Goal: Task Accomplishment & Management: Use online tool/utility

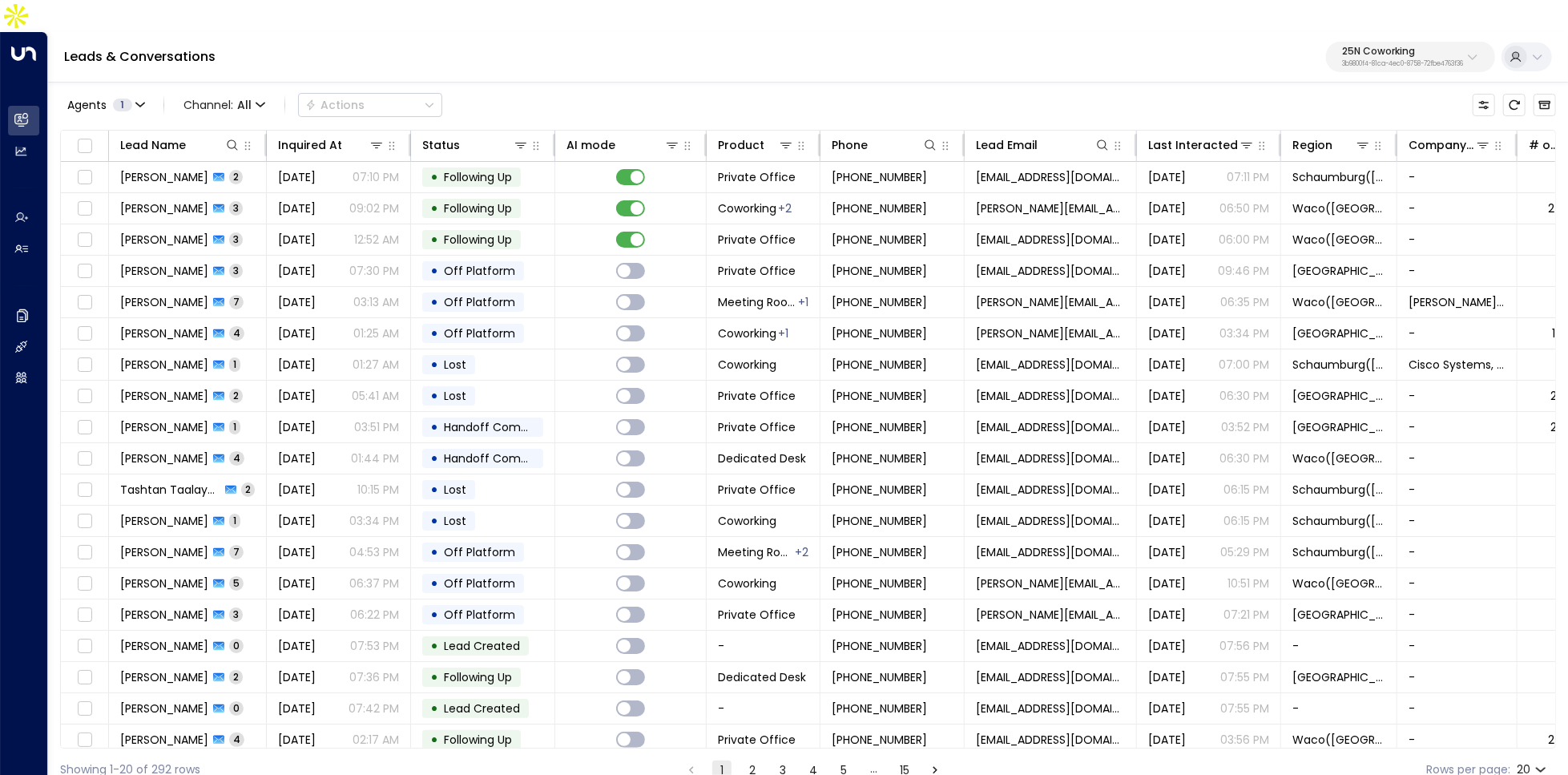
click at [1376, 32] on div "Leads & Conversations 25N Coworking 3b9800f4-81ca-4ec0-8758-72fbe4763f36" at bounding box center [808, 57] width 1520 height 51
click at [1379, 47] on p "25N Coworking" at bounding box center [1402, 51] width 121 height 10
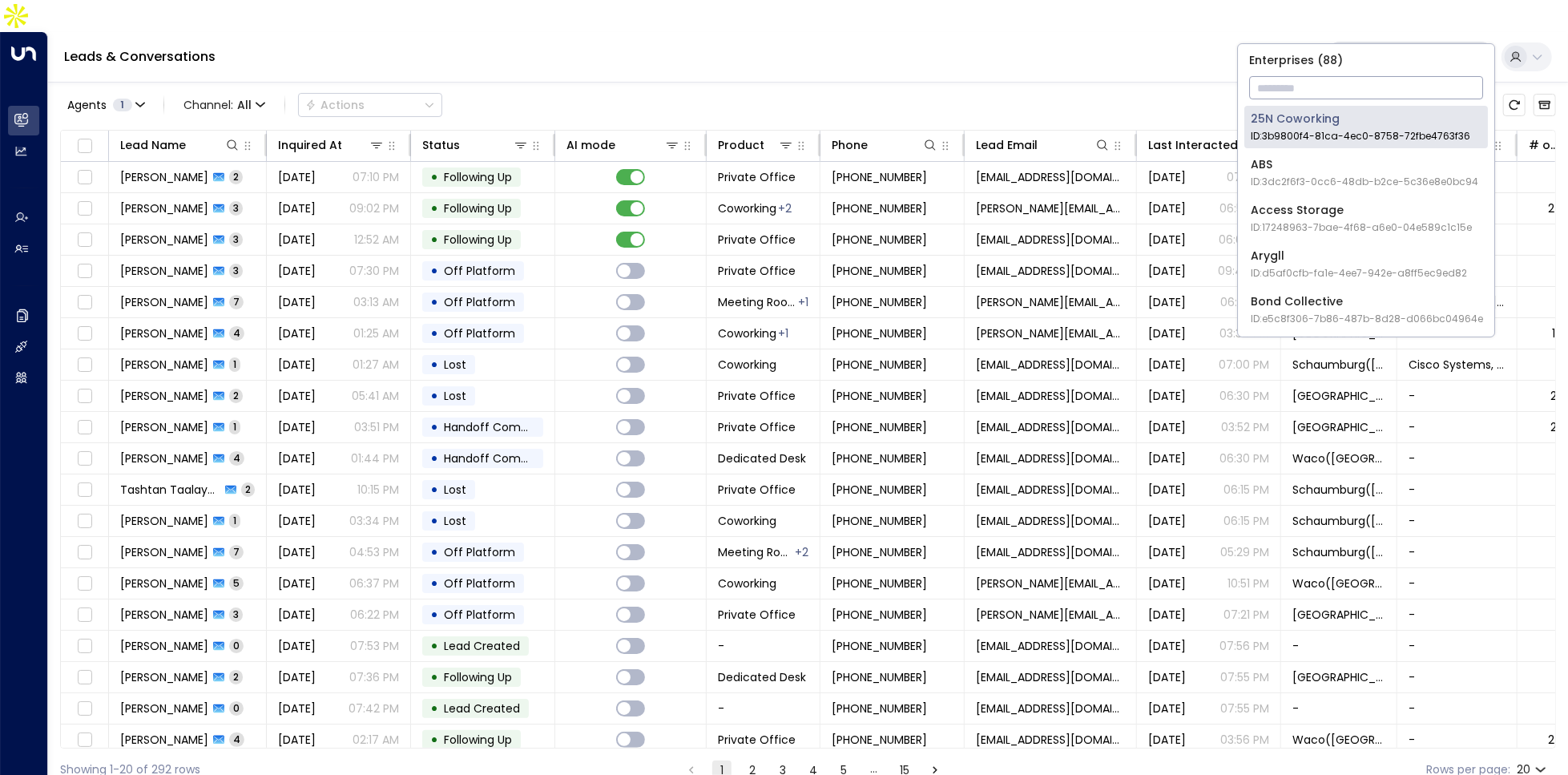
click at [1372, 82] on input "text" at bounding box center [1366, 87] width 234 height 29
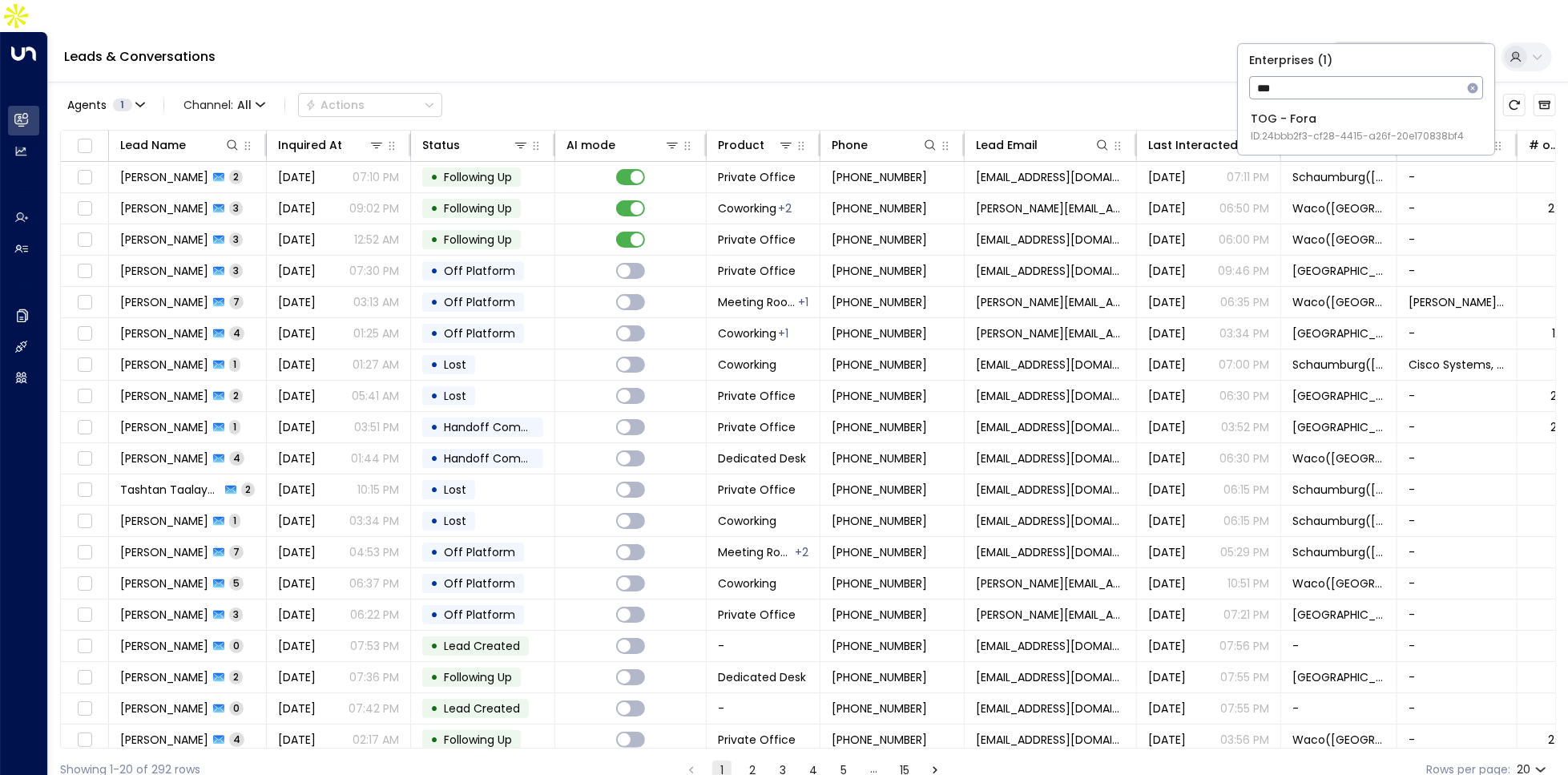
type input "***"
click at [1349, 122] on div "TOG - Fora ID: 24bbb2f3-cf28-4415-a26f-20e170838bf4" at bounding box center [1356, 127] width 213 height 33
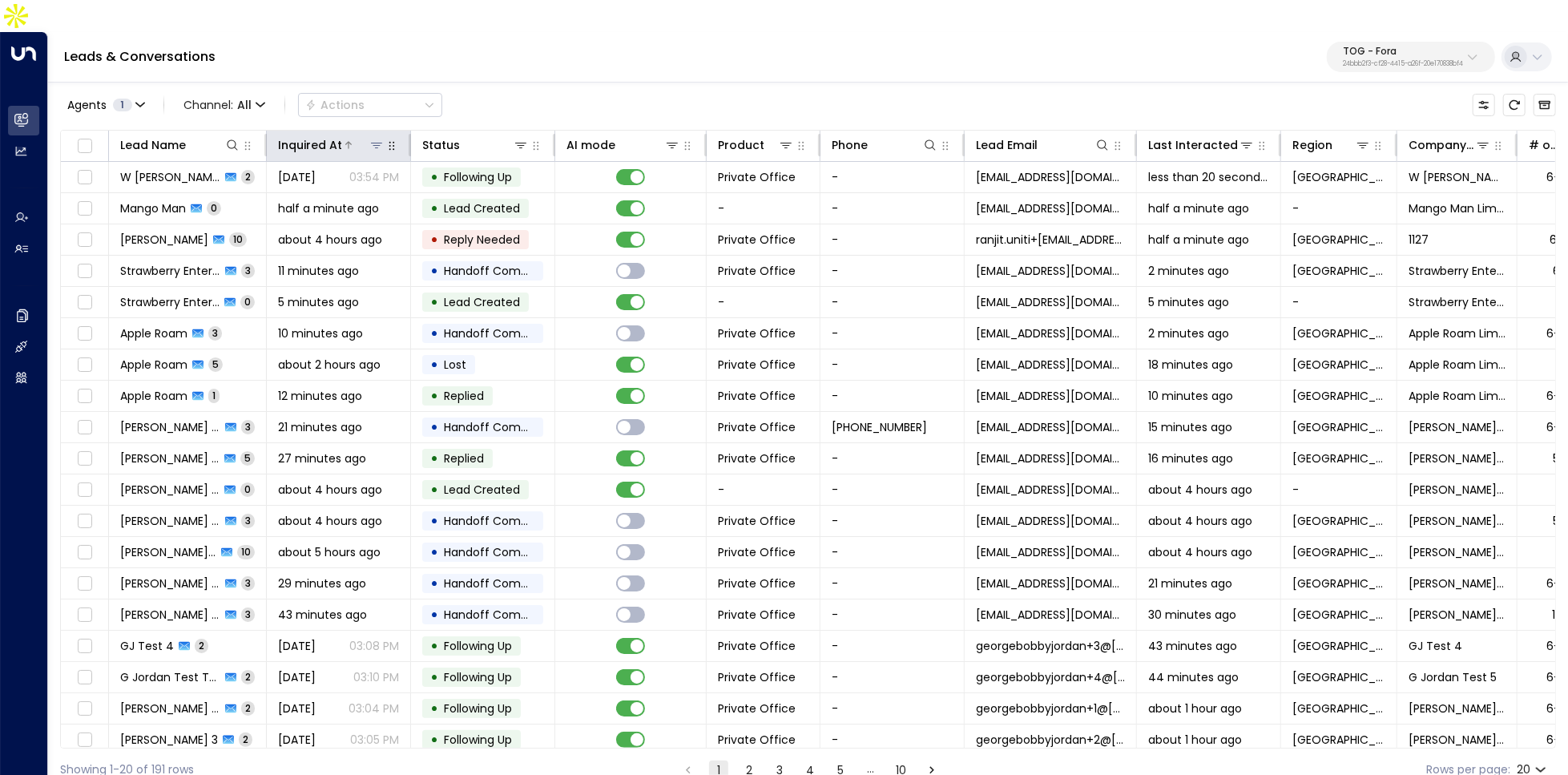
click at [329, 136] on div "Inquired At" at bounding box center [310, 145] width 64 height 20
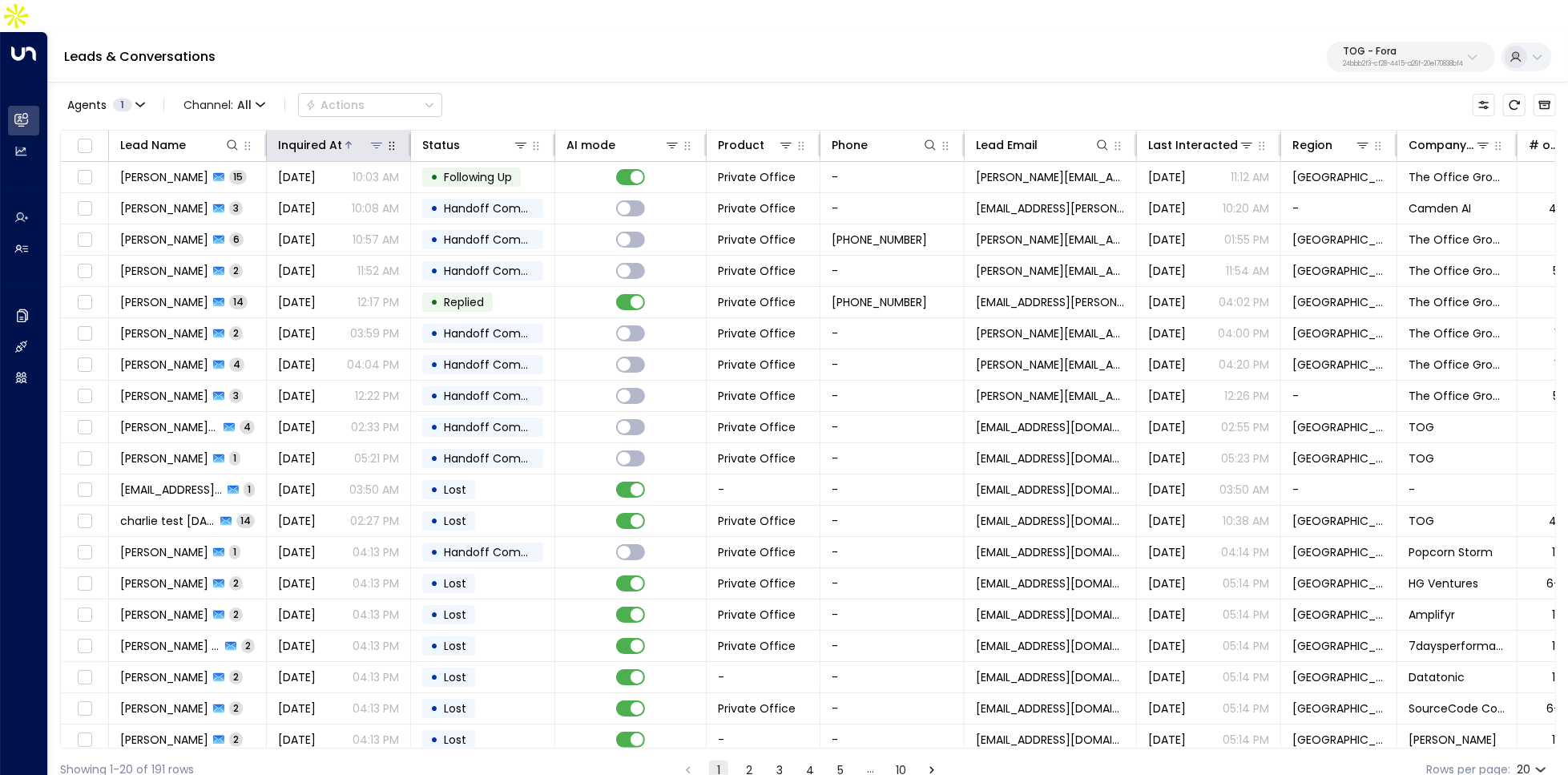
click at [329, 136] on div "Inquired At" at bounding box center [310, 145] width 64 height 20
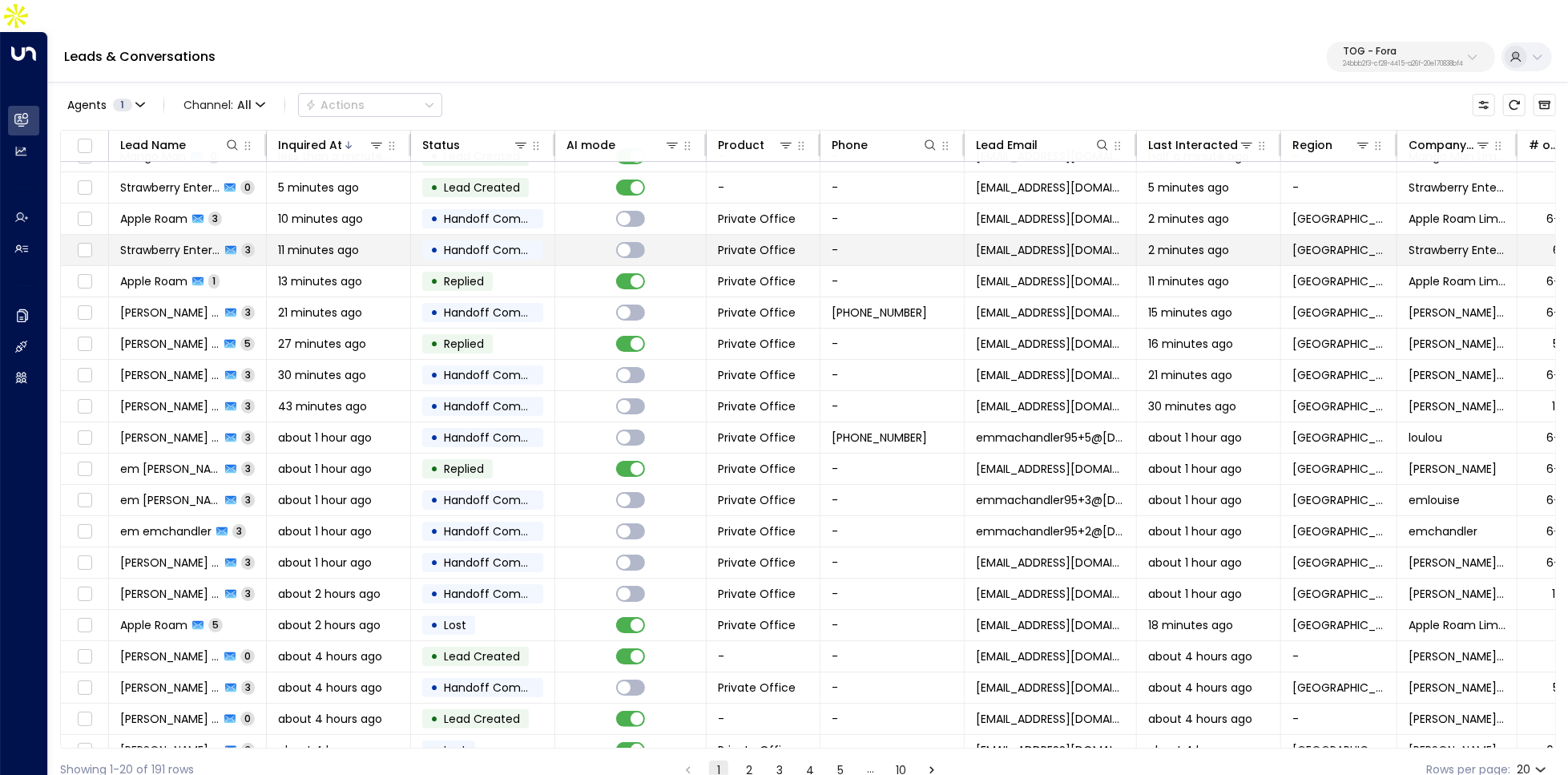
scroll to position [38, 0]
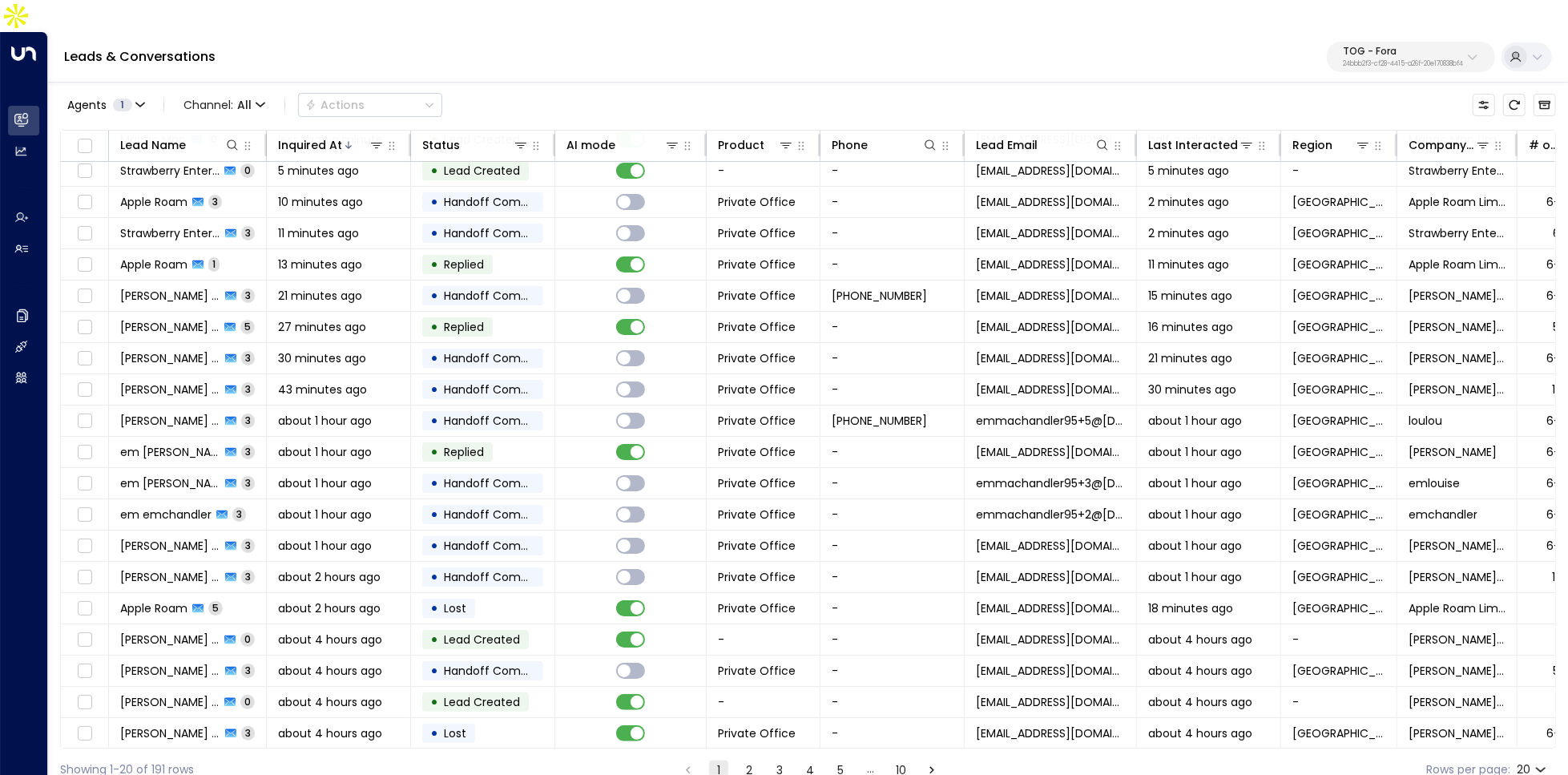
click at [747, 760] on button "2" at bounding box center [750, 770] width 20 height 20
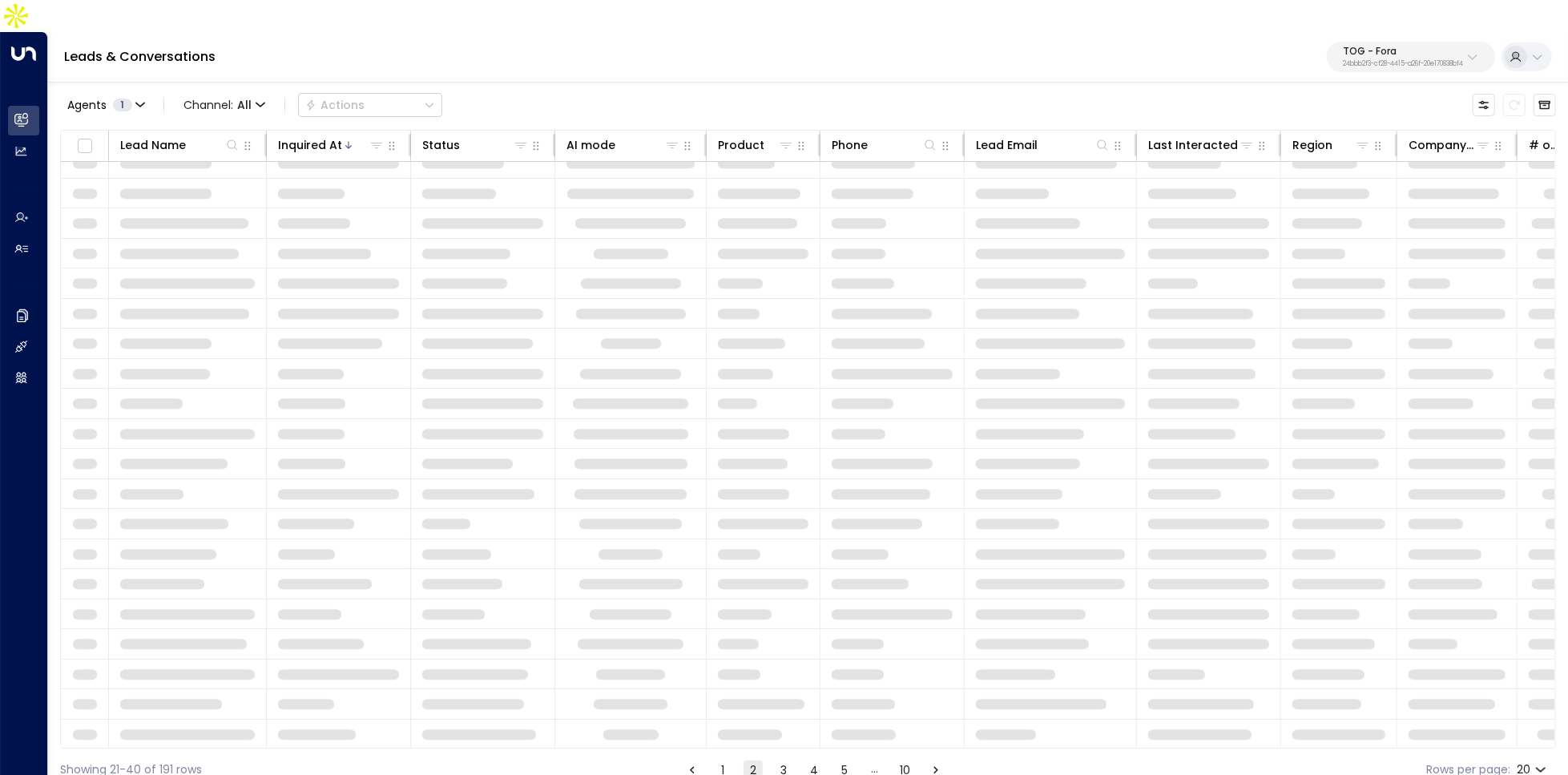
scroll to position [38, 0]
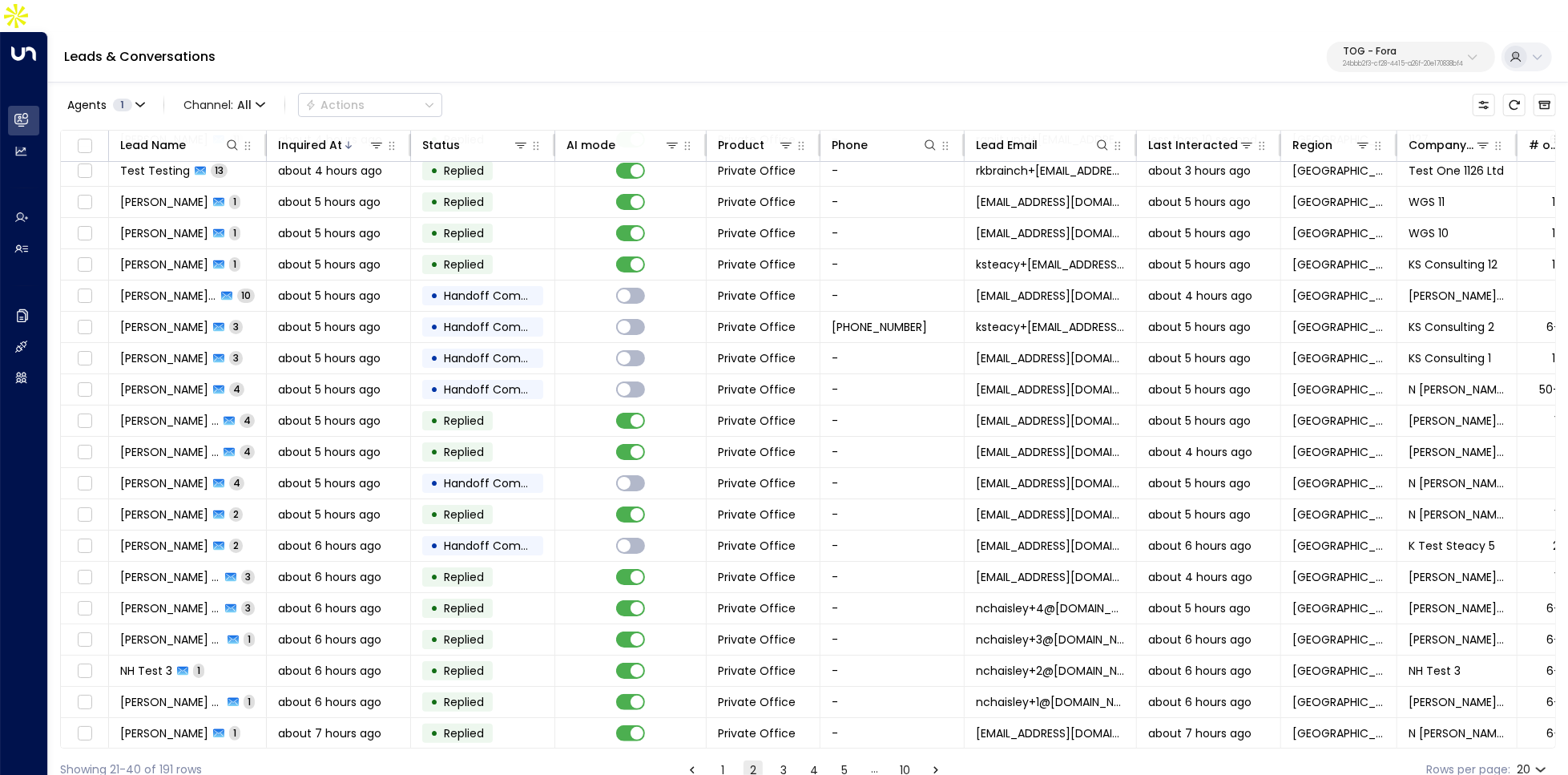
click at [782, 760] on button "3" at bounding box center [784, 770] width 20 height 20
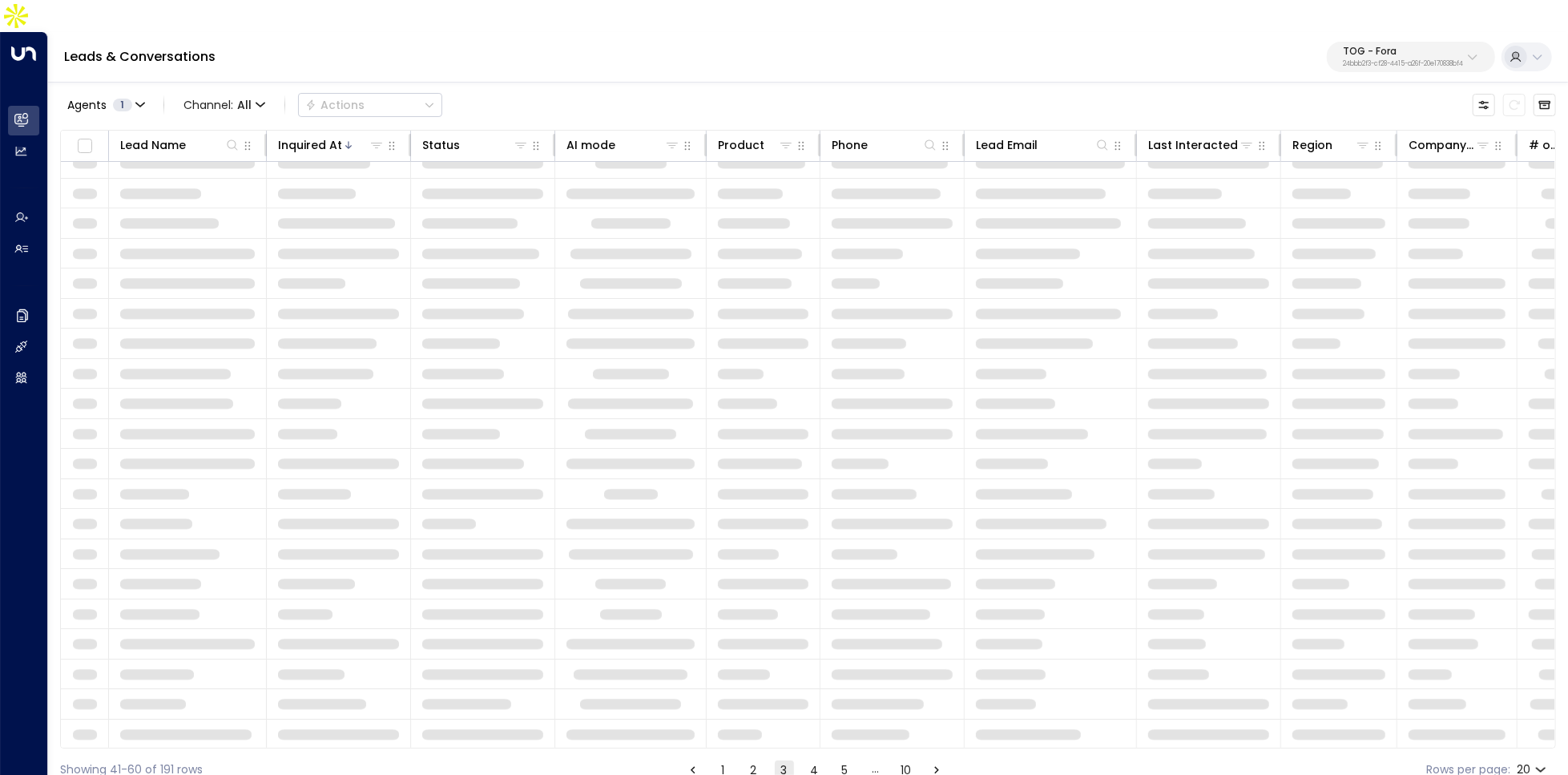
scroll to position [38, 0]
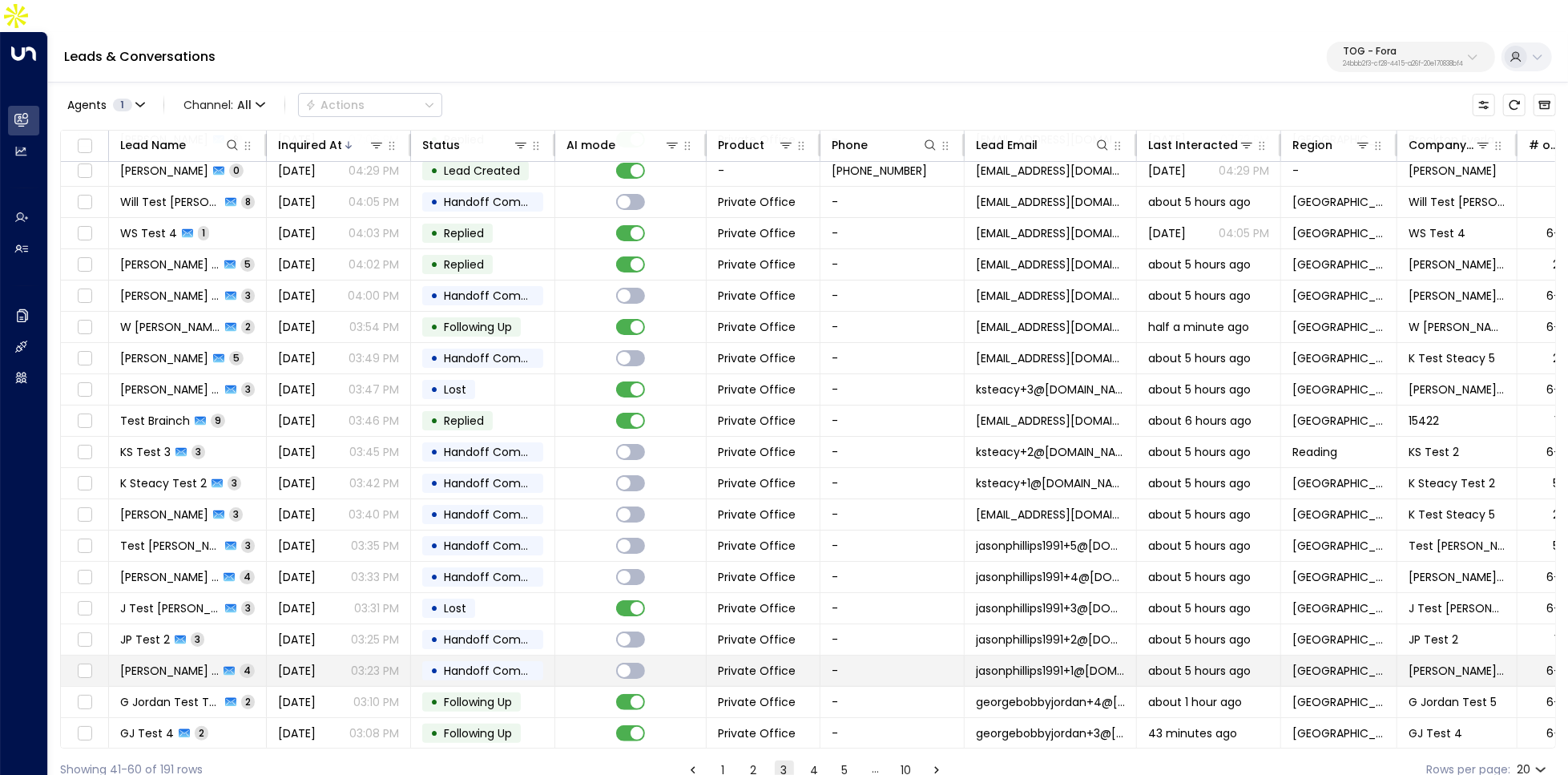
click at [224, 666] on icon at bounding box center [229, 670] width 11 height 9
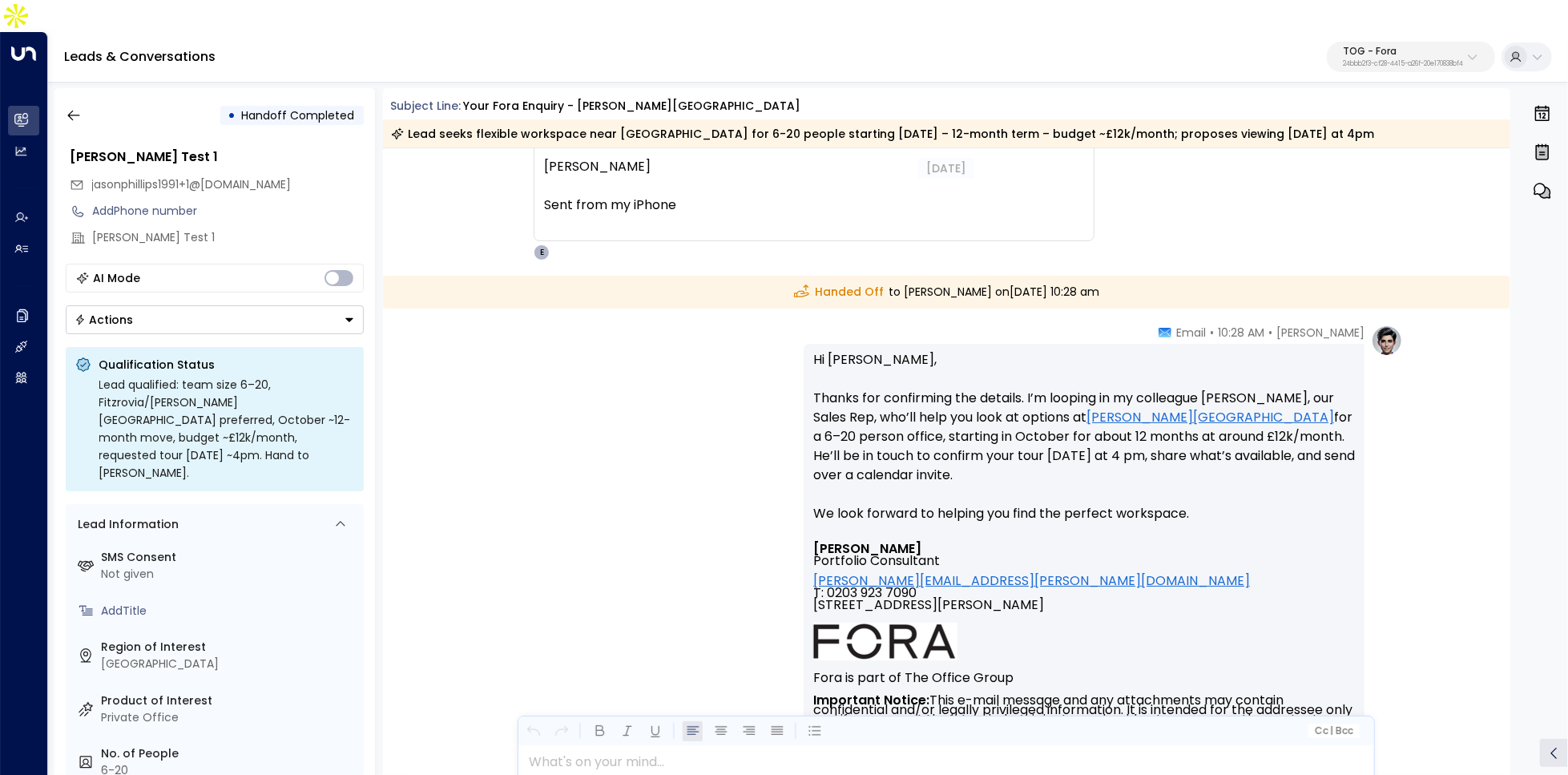
scroll to position [1677, 0]
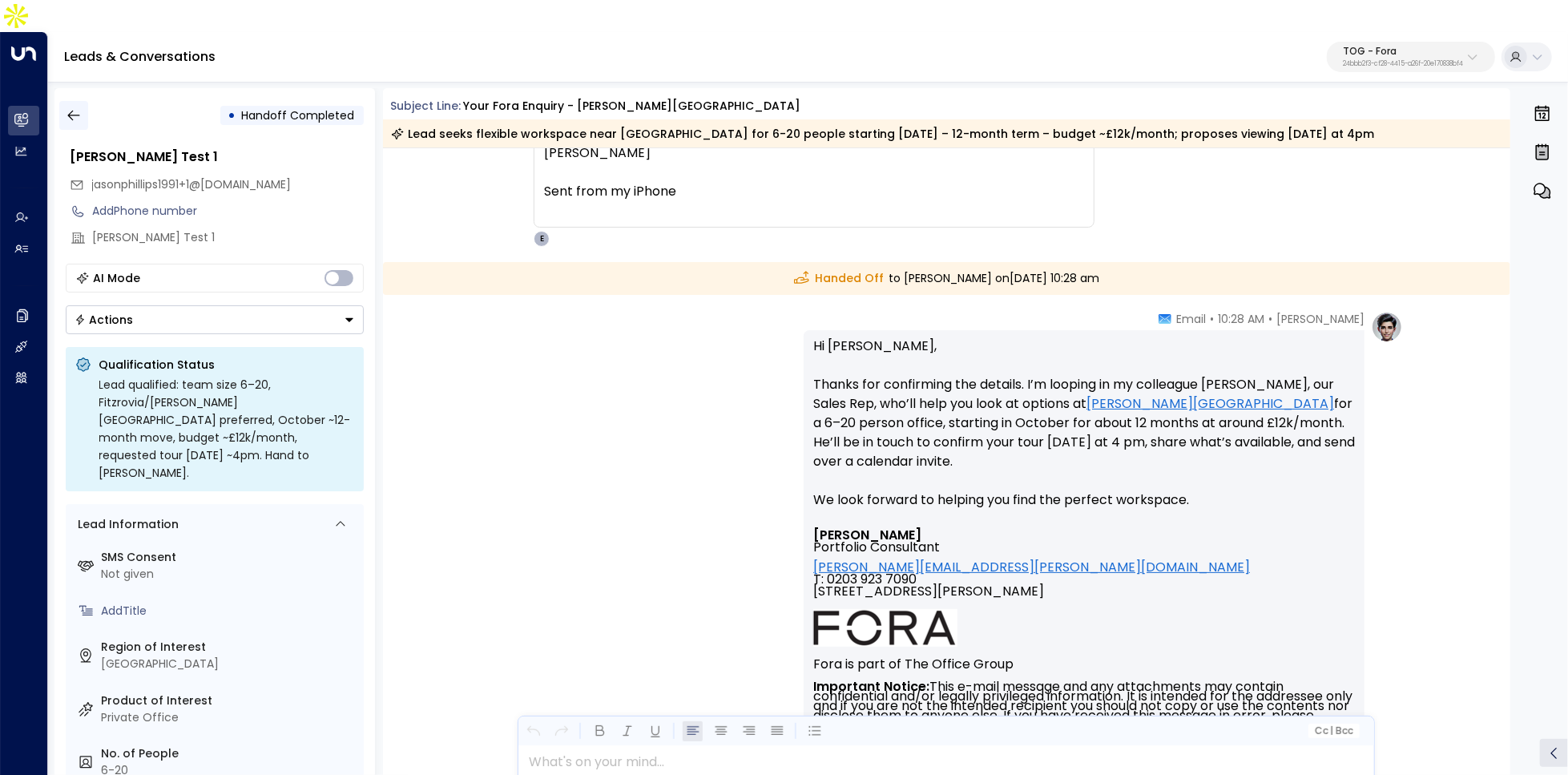
click at [83, 101] on button "button" at bounding box center [74, 115] width 29 height 29
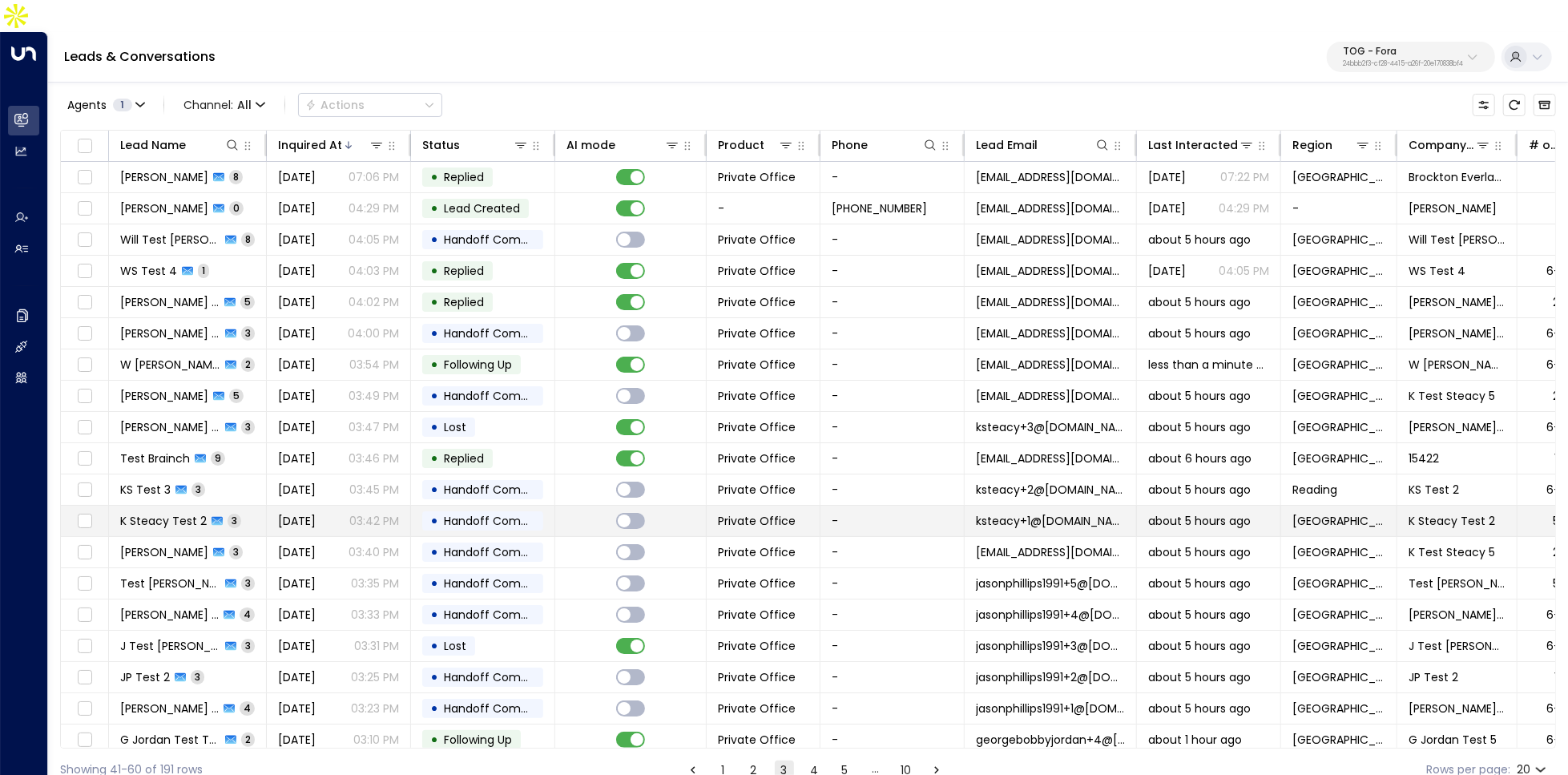
scroll to position [38, 0]
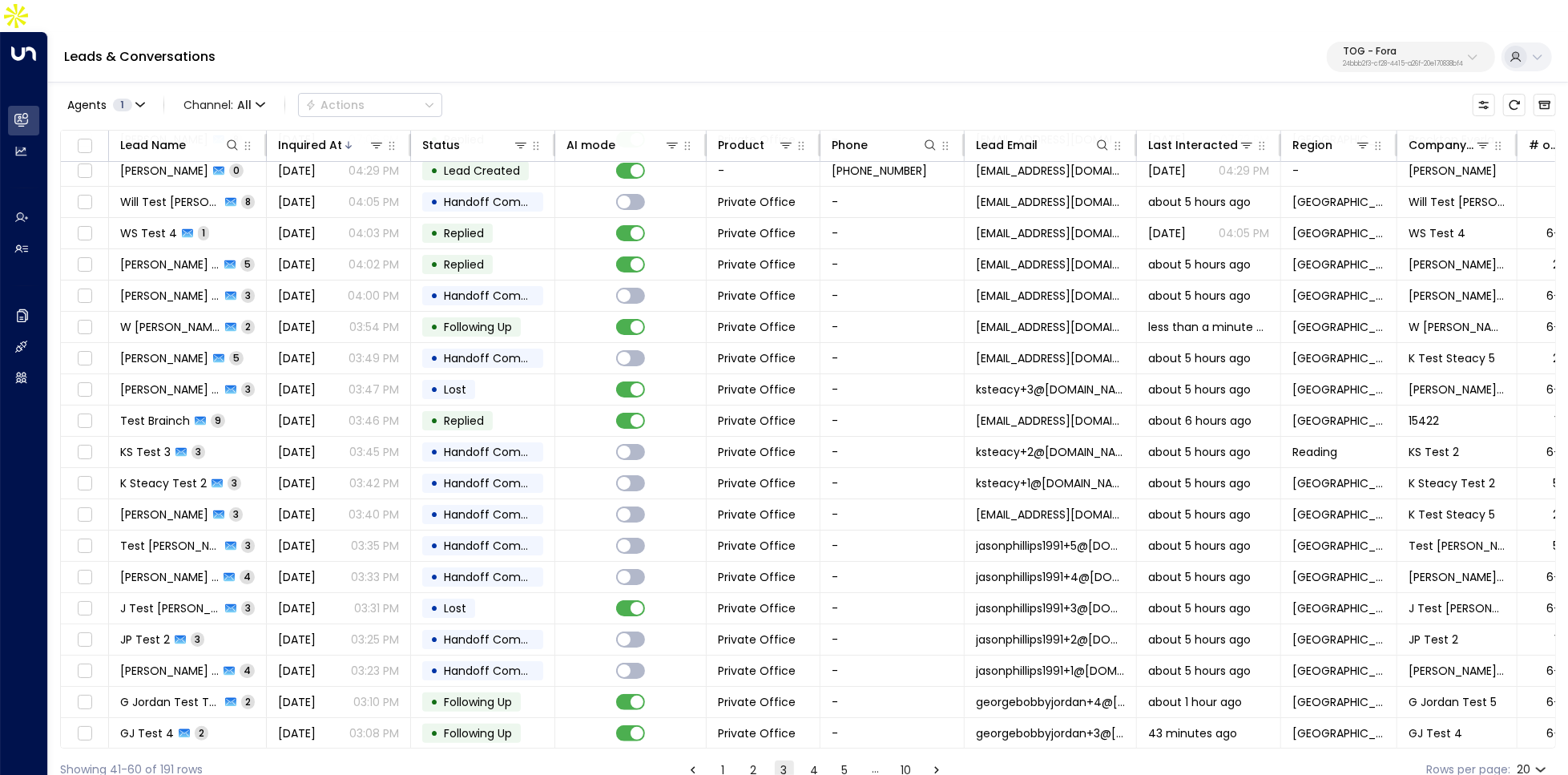
click at [805, 760] on button "4" at bounding box center [815, 770] width 20 height 20
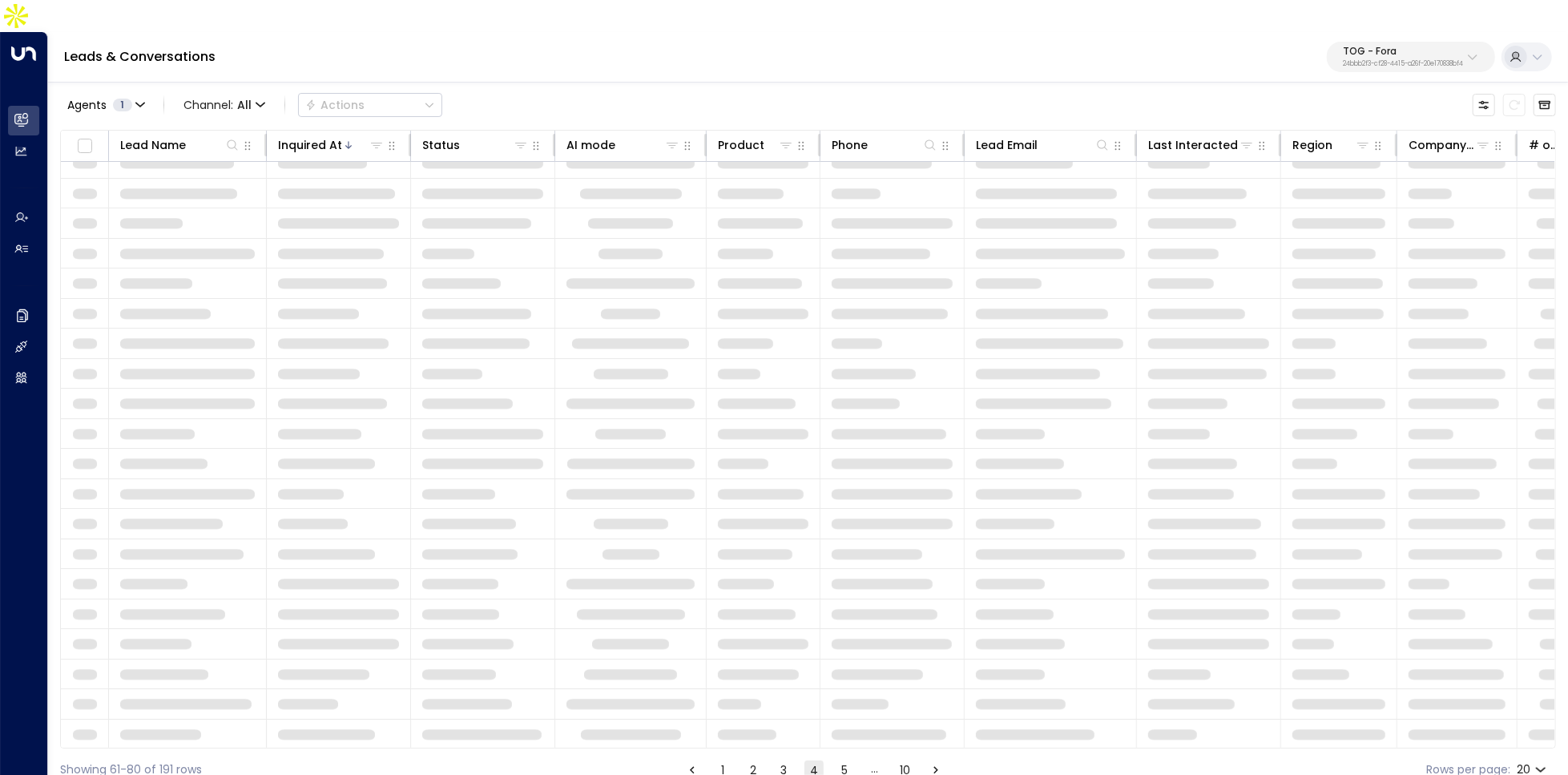
scroll to position [38, 0]
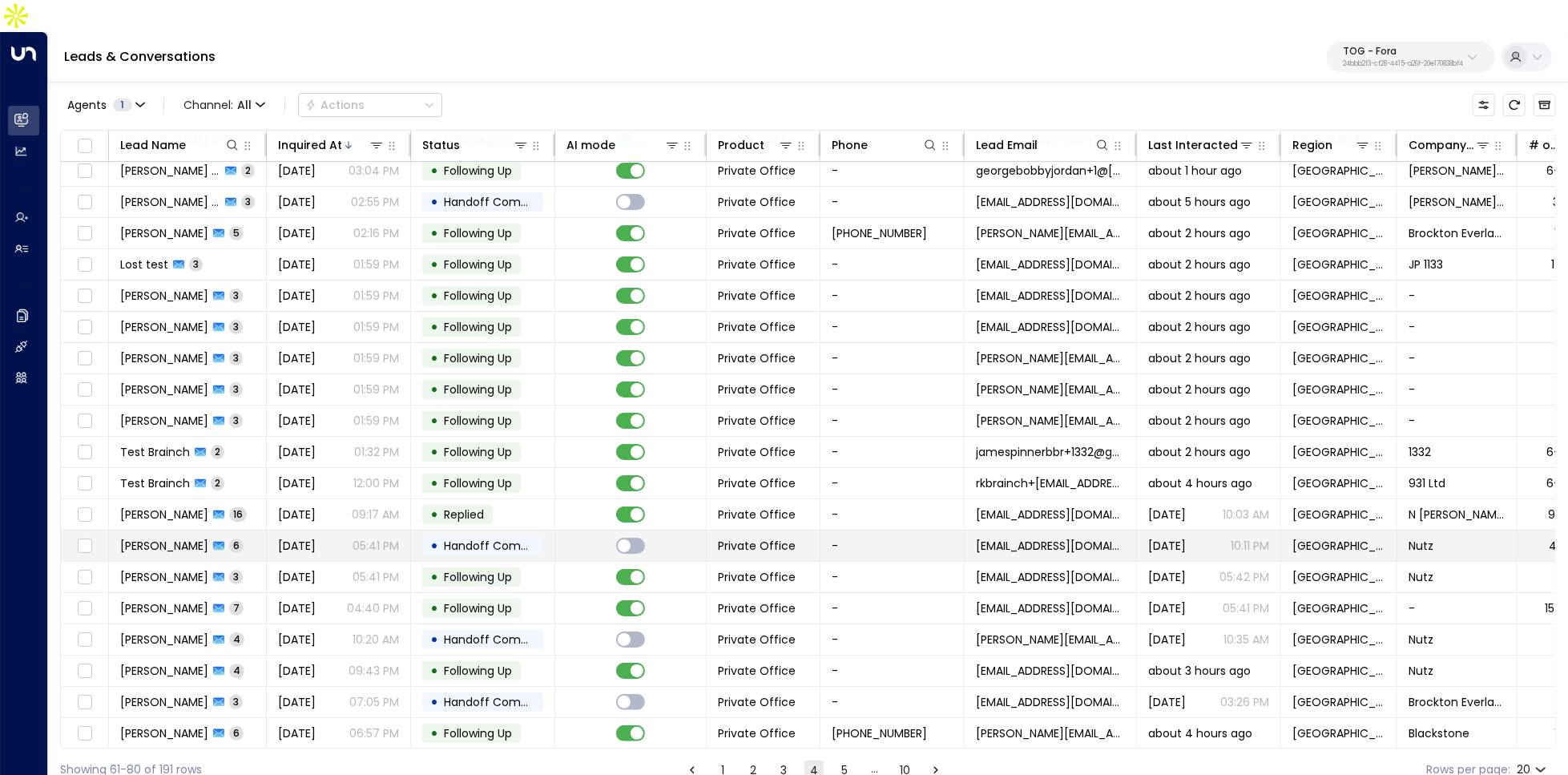
click at [316, 537] on span "[DATE]" at bounding box center [296, 546] width 38 height 16
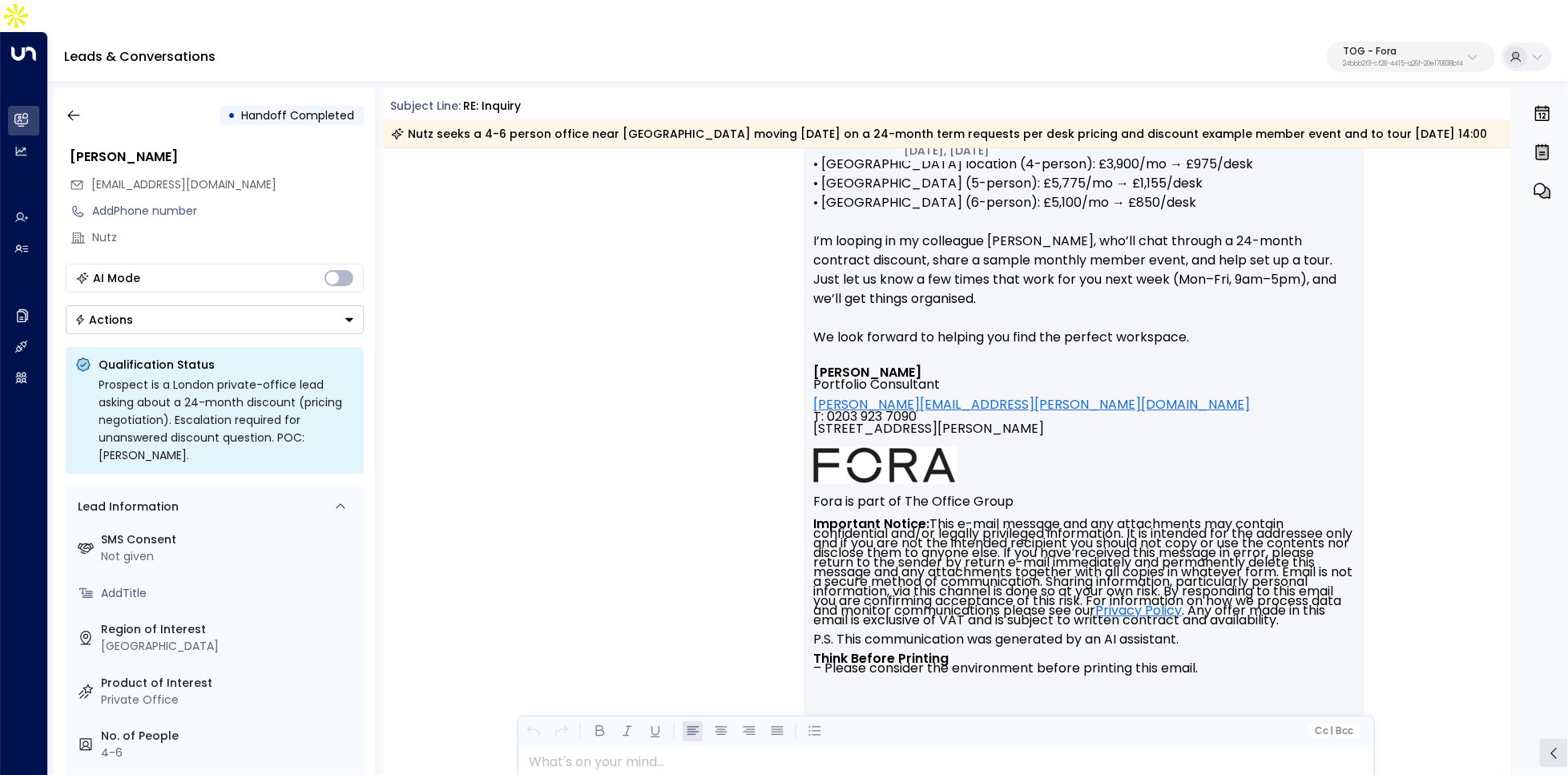
scroll to position [4489, 0]
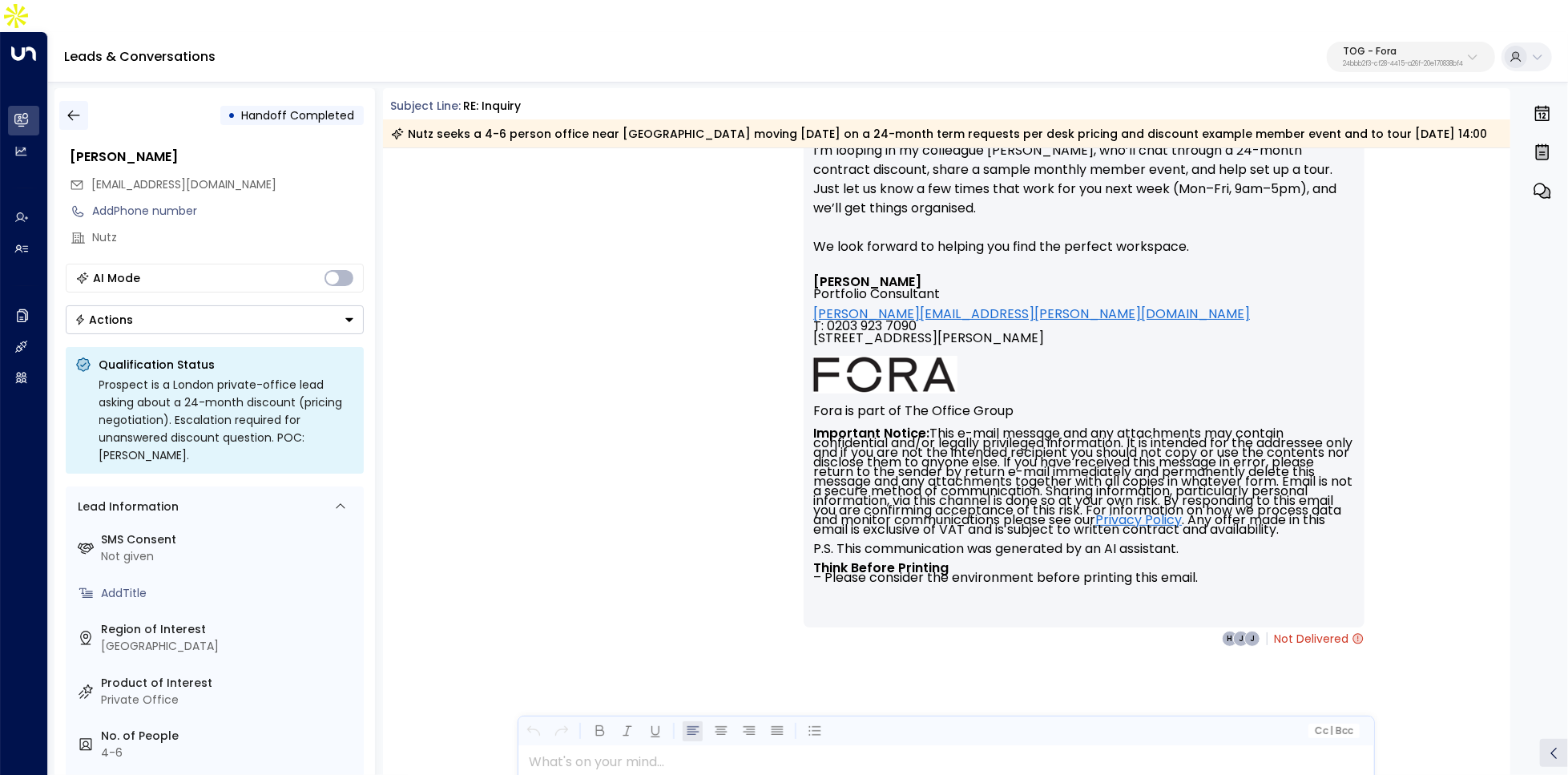
click at [69, 107] on icon "button" at bounding box center [74, 115] width 16 height 16
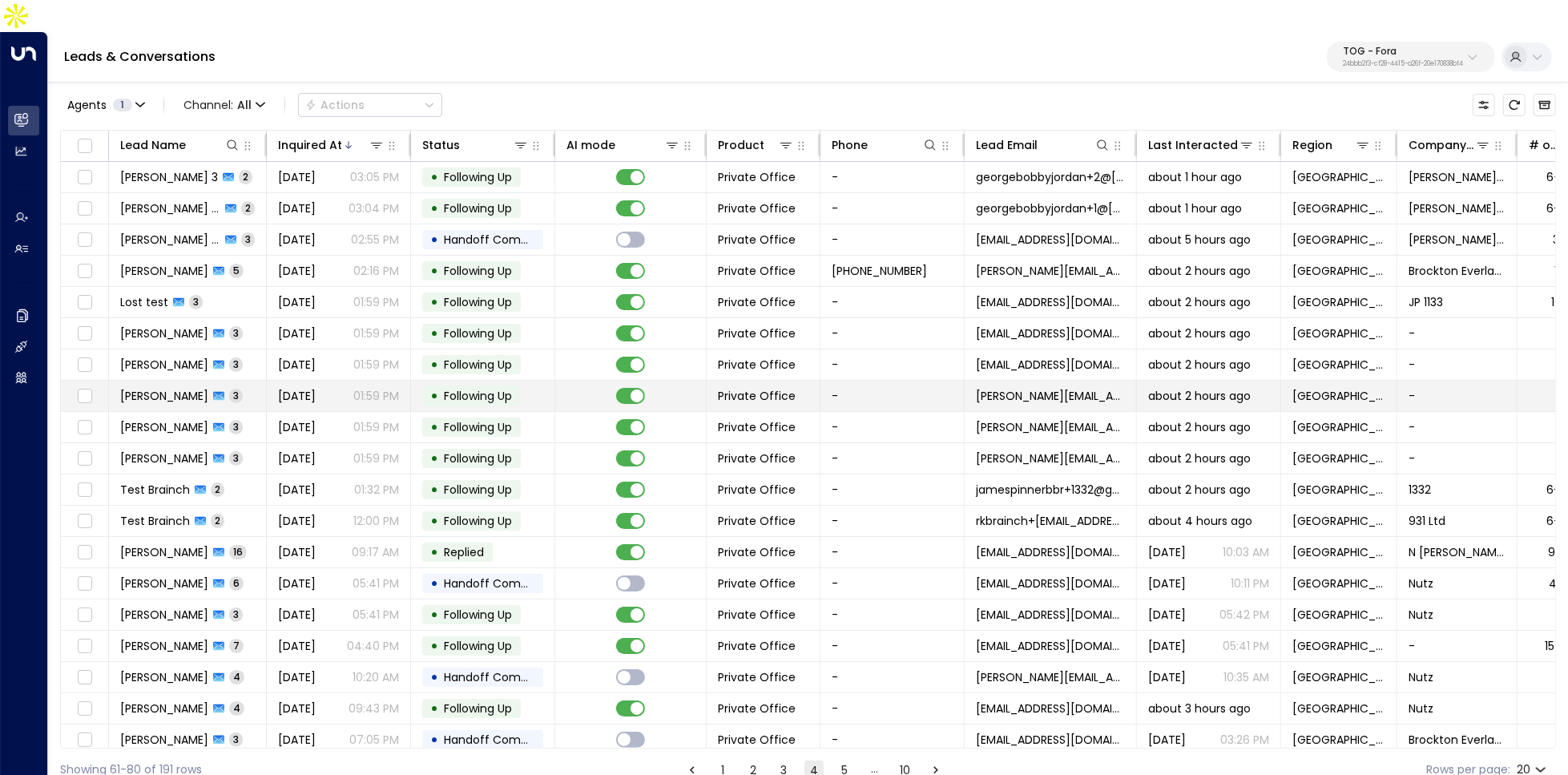
click at [314, 388] on span "[DATE]" at bounding box center [296, 396] width 38 height 16
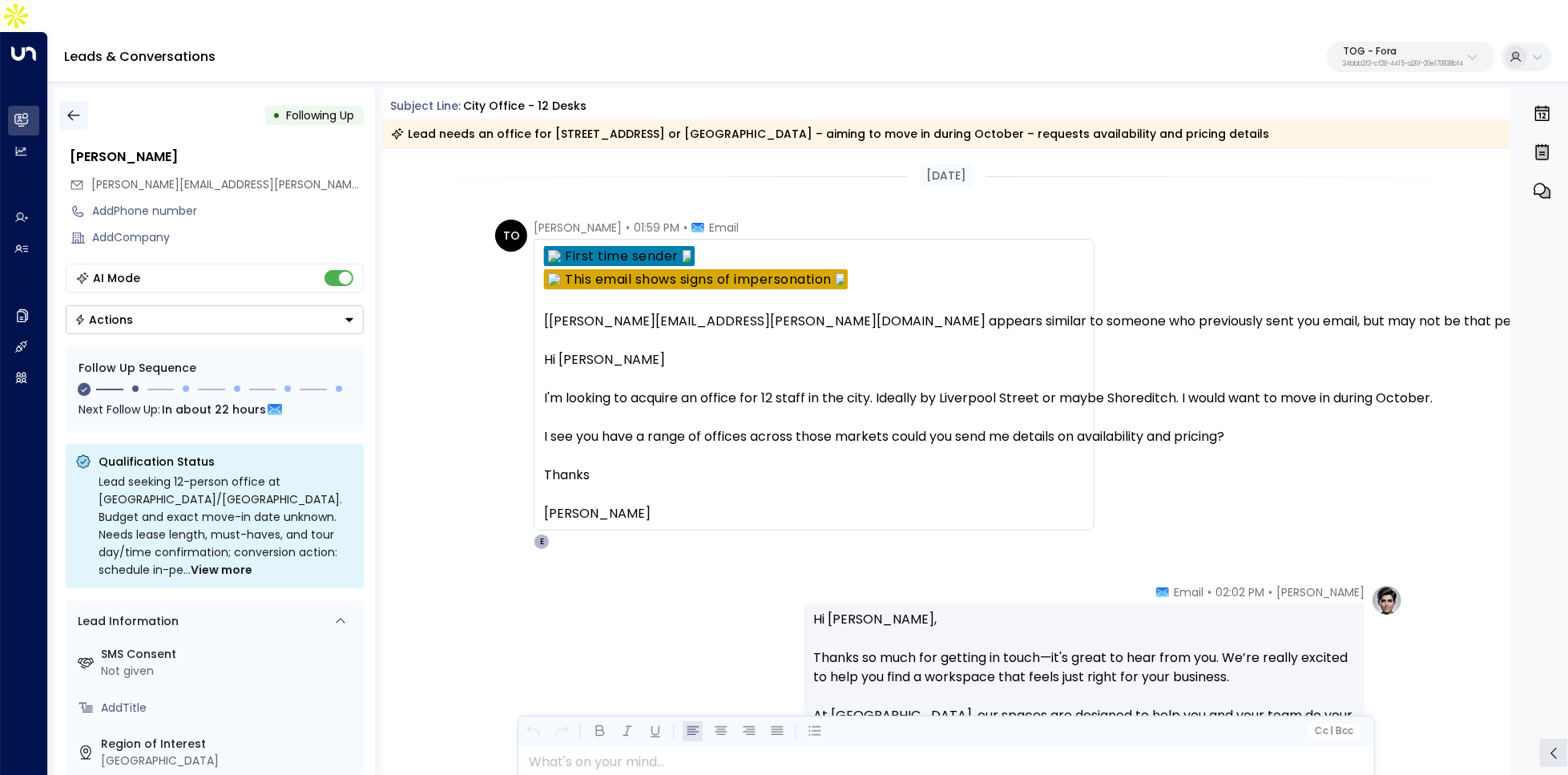
click at [84, 101] on button "button" at bounding box center [74, 115] width 29 height 29
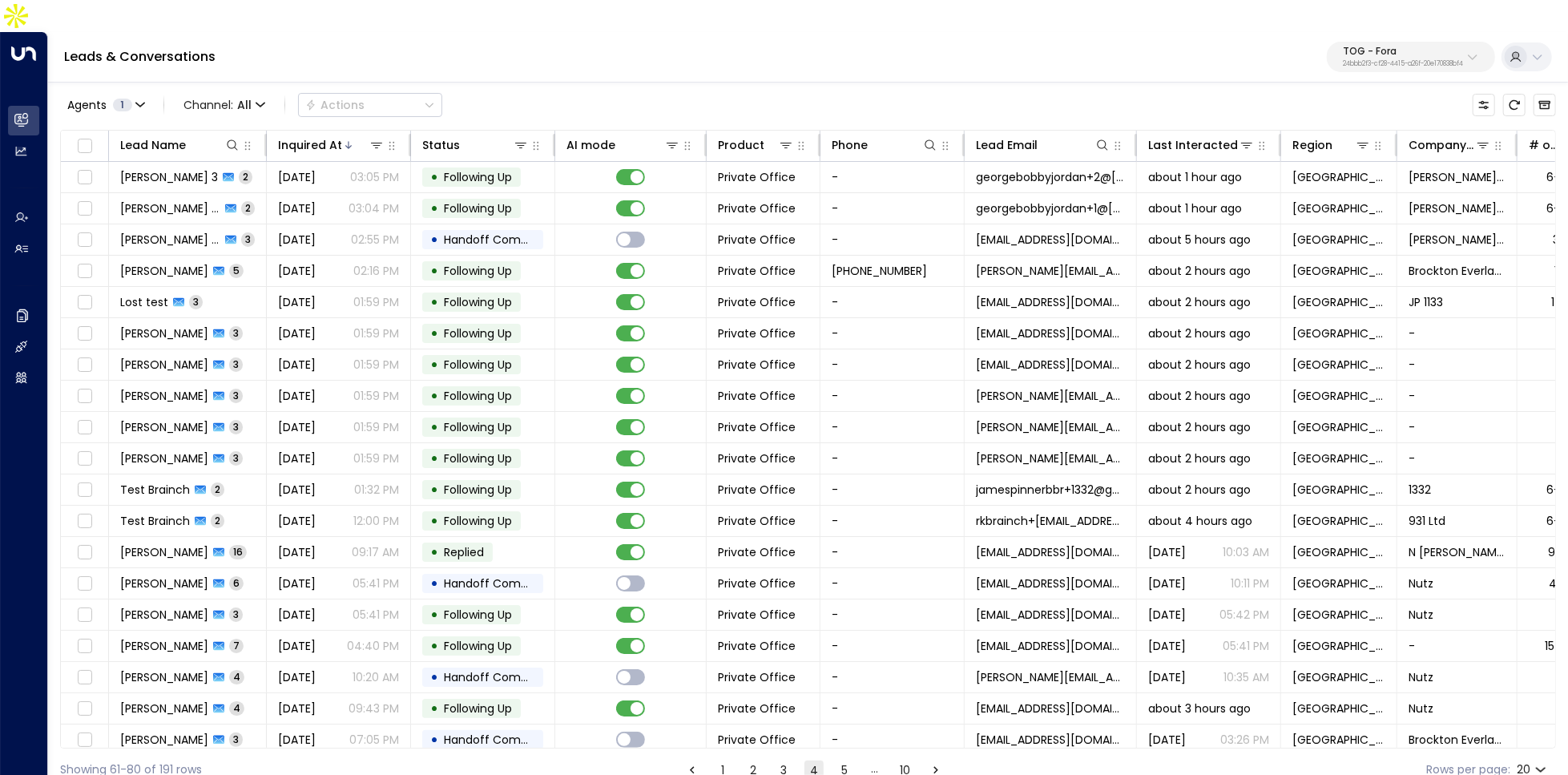
click at [790, 760] on button "3" at bounding box center [784, 770] width 20 height 20
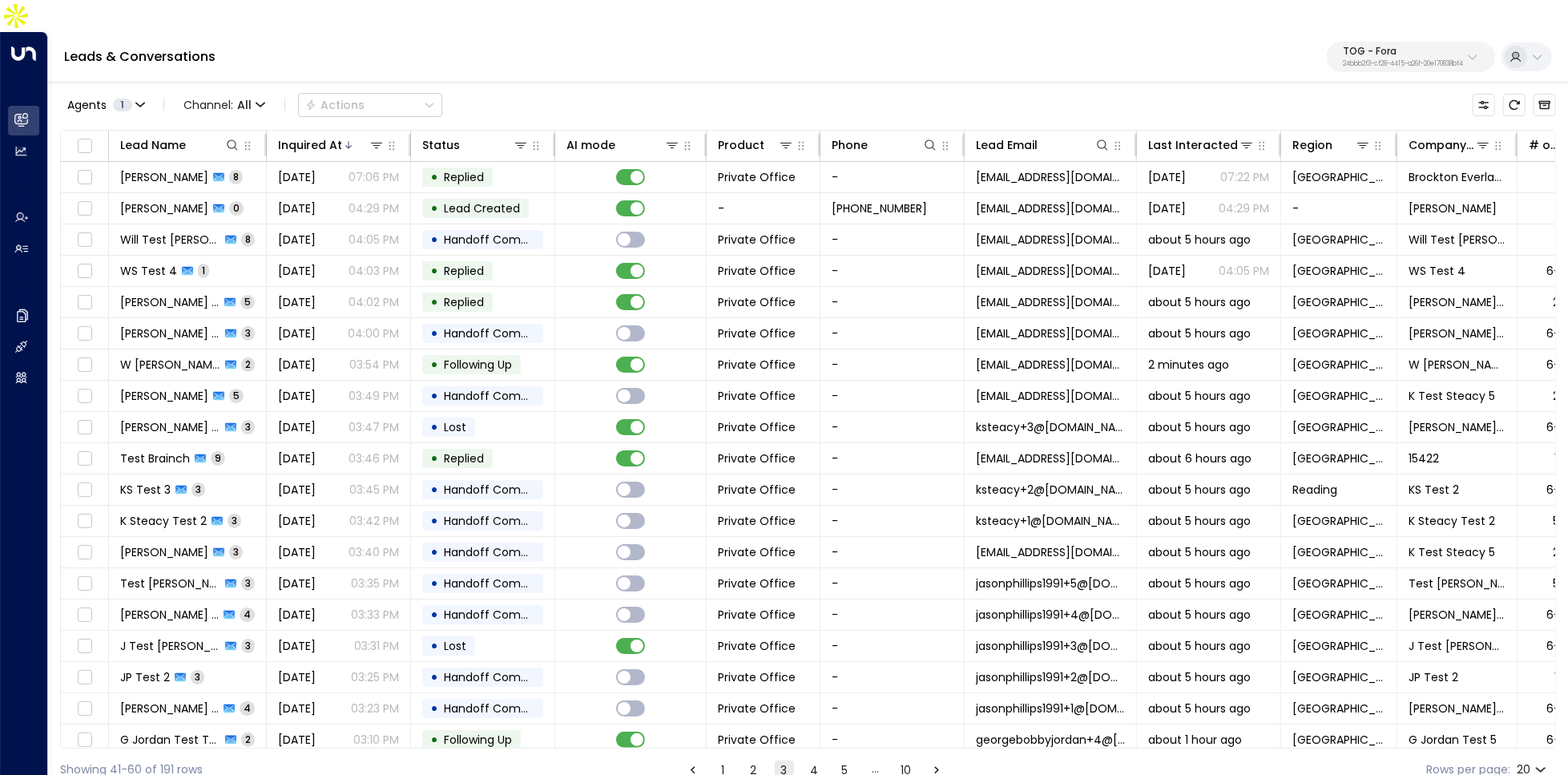
click at [743, 759] on li "2" at bounding box center [754, 769] width 21 height 20
click at [746, 760] on button "2" at bounding box center [754, 770] width 20 height 20
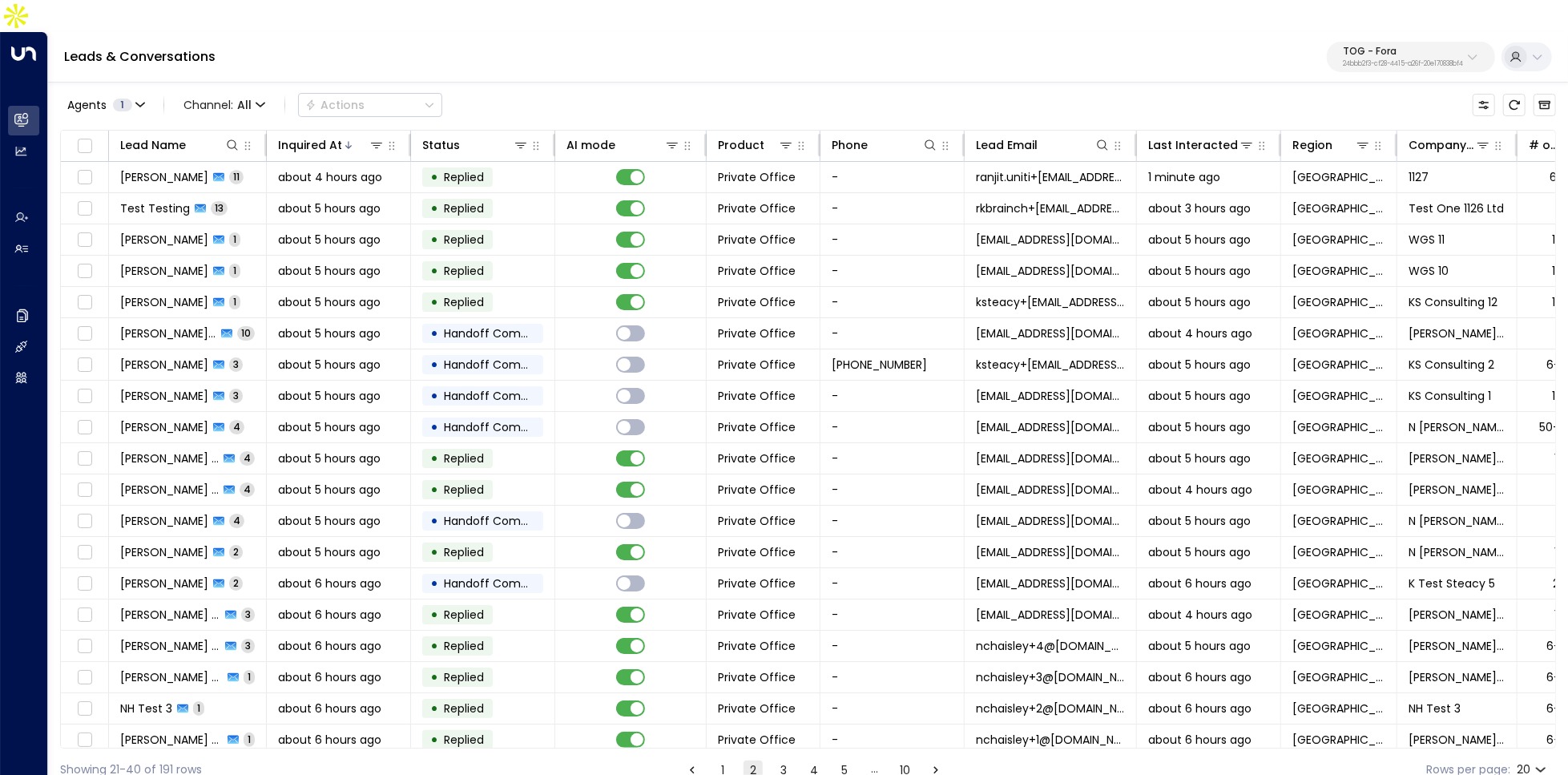
click at [726, 760] on button "1" at bounding box center [723, 770] width 20 height 20
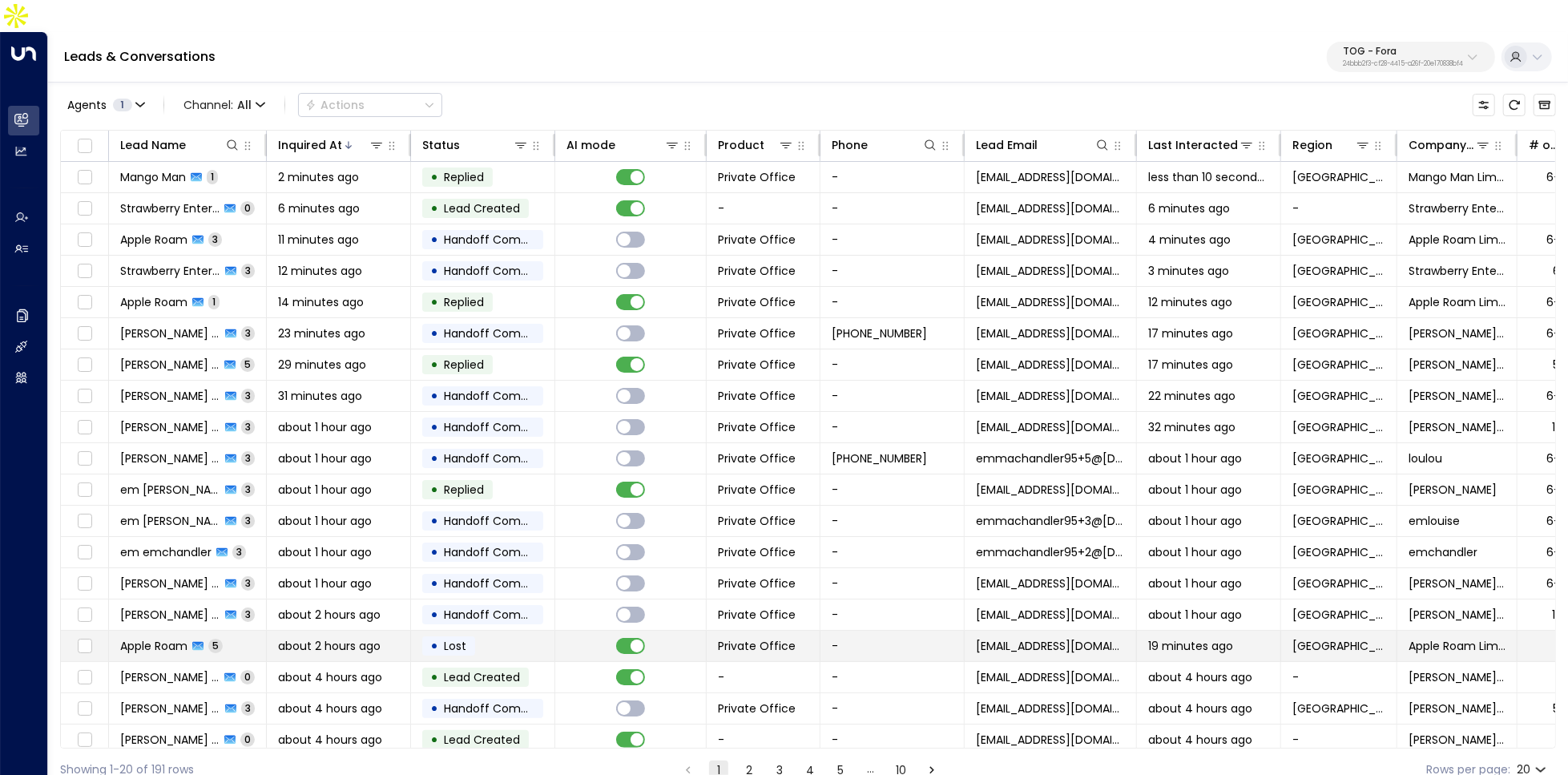
scroll to position [38, 0]
